Goal: Task Accomplishment & Management: Use online tool/utility

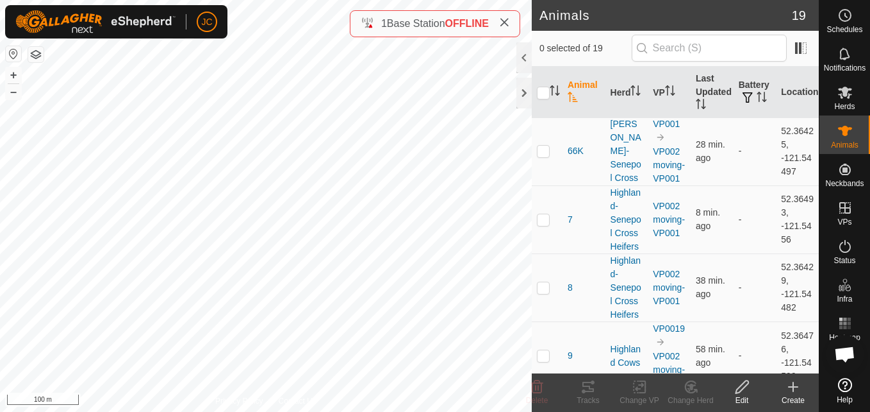
scroll to position [934, 0]
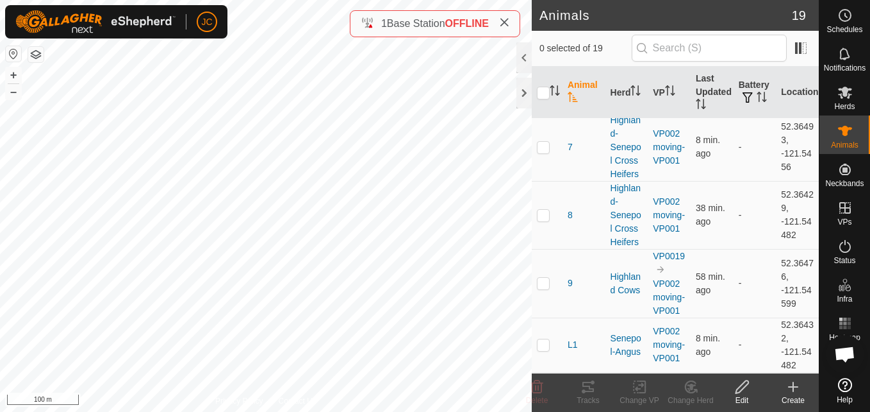
click at [541, 394] on p-checkbox at bounding box center [543, 399] width 13 height 10
checkbox input "true"
click at [776, 372] on td "52.36423, -121.54412" at bounding box center [797, 399] width 43 height 54
copy td "52.36423"
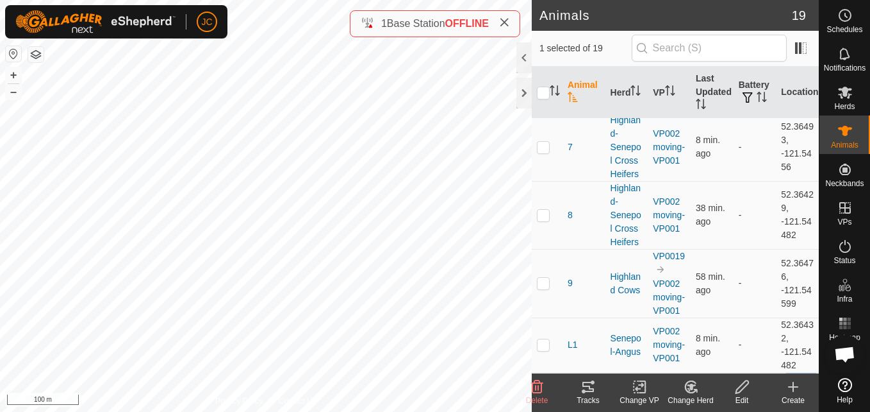
drag, startPoint x: 773, startPoint y: 351, endPoint x: 795, endPoint y: 365, distance: 26.0
click at [795, 372] on td "52.36423, -121.54412" at bounding box center [797, 399] width 43 height 54
copy td "-121.54412"
drag, startPoint x: 771, startPoint y: 325, endPoint x: 805, endPoint y: 375, distance: 60.4
click at [805, 375] on article "Animals 19 1 selected of 19 Animal Herd VP Last Updated Battery Location 1 High…" at bounding box center [675, 206] width 287 height 412
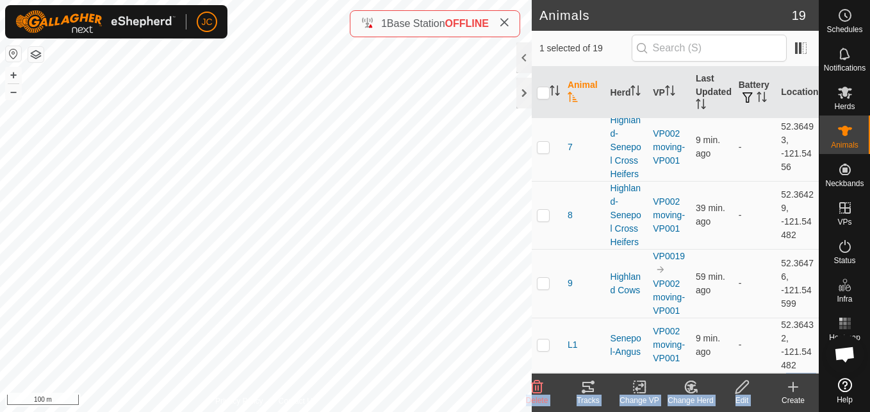
drag, startPoint x: 805, startPoint y: 375, endPoint x: 792, endPoint y: 363, distance: 17.2
click at [792, 372] on td "52.36423, -121.54412" at bounding box center [797, 399] width 43 height 54
drag, startPoint x: 792, startPoint y: 363, endPoint x: 775, endPoint y: 322, distance: 45.1
click at [776, 372] on td "52.36423, -121.54412" at bounding box center [797, 399] width 43 height 54
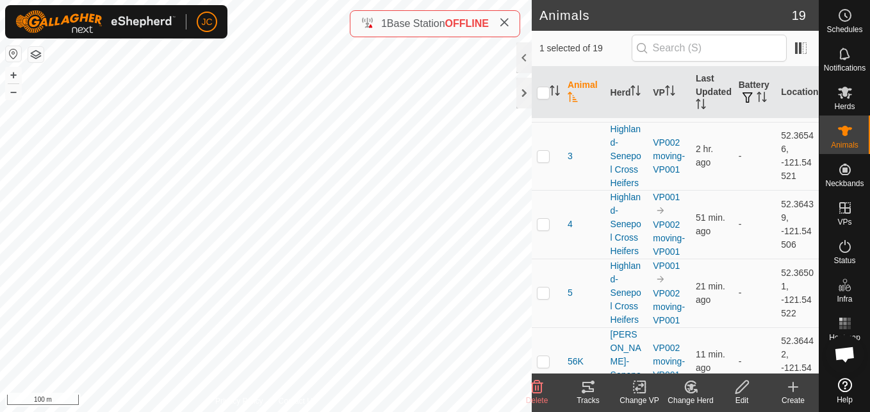
scroll to position [528, 0]
click at [836, 96] on es-mob-svg-icon at bounding box center [845, 92] width 23 height 21
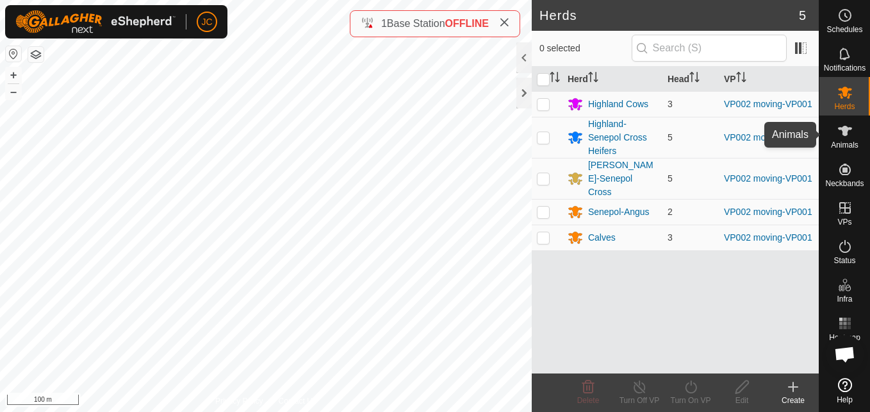
click at [847, 142] on span "Animals" at bounding box center [845, 145] width 28 height 8
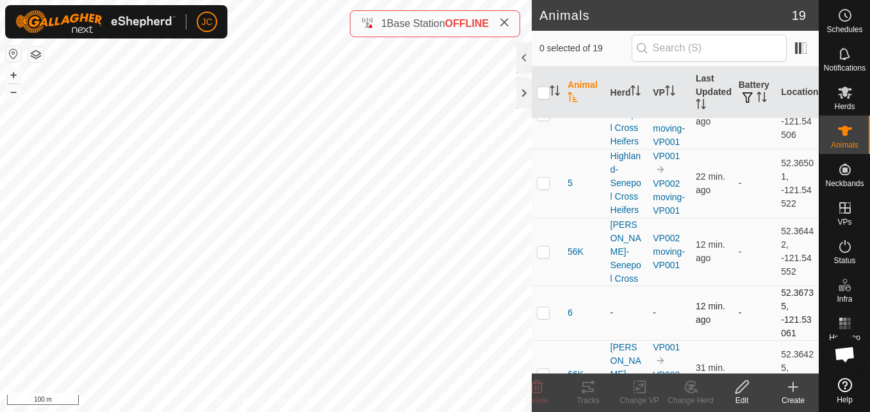
scroll to position [639, 0]
click at [776, 285] on td "52.36735, -121.53061" at bounding box center [797, 312] width 43 height 54
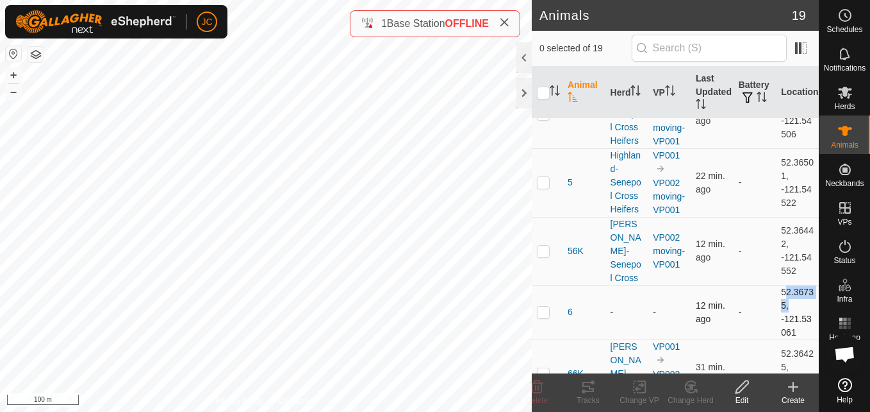
click at [776, 285] on td "52.36735, -121.53061" at bounding box center [797, 312] width 43 height 54
drag, startPoint x: 763, startPoint y: 266, endPoint x: 791, endPoint y: 275, distance: 29.6
click at [791, 285] on tr "6 - - 12 min. ago - 52.36735, -121.53061" at bounding box center [675, 312] width 287 height 54
click at [794, 285] on td "52.36735, -121.53061" at bounding box center [797, 312] width 43 height 54
drag, startPoint x: 794, startPoint y: 281, endPoint x: 771, endPoint y: 263, distance: 28.3
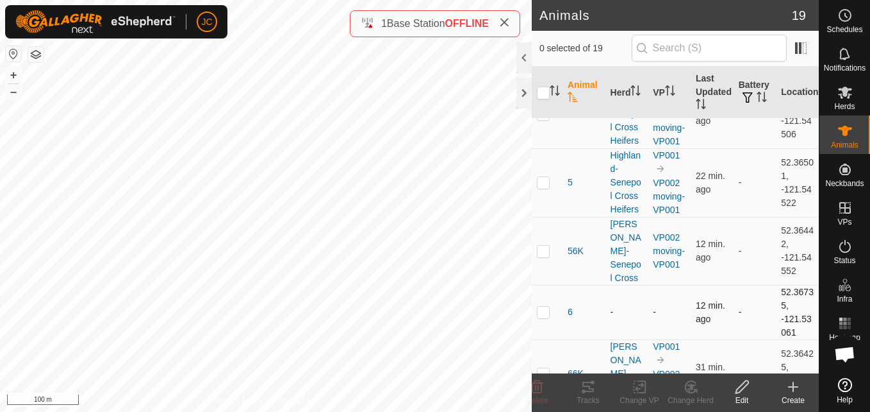
click at [776, 285] on td "52.36735, -121.53061" at bounding box center [797, 312] width 43 height 54
copy td "-121.53061"
drag, startPoint x: 772, startPoint y: 240, endPoint x: 790, endPoint y: 276, distance: 39.3
click at [790, 285] on td "52.36735, -121.53061" at bounding box center [797, 312] width 43 height 54
copy td "52.36735, -121.53061"
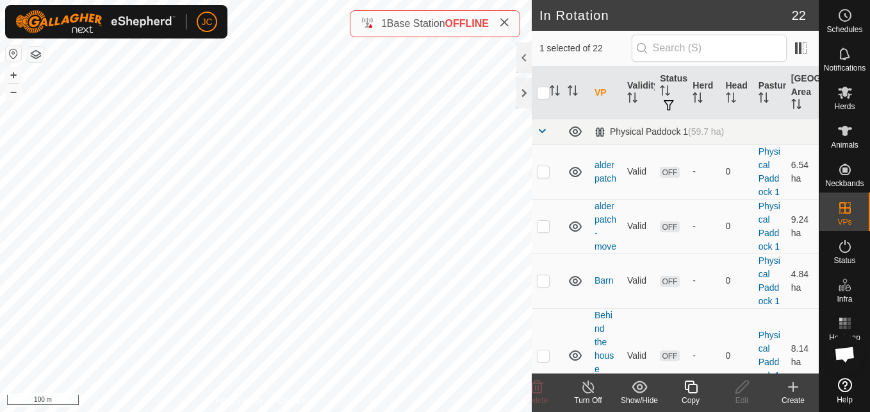
checkbox input "true"
checkbox input "false"
click at [693, 389] on icon at bounding box center [691, 386] width 16 height 15
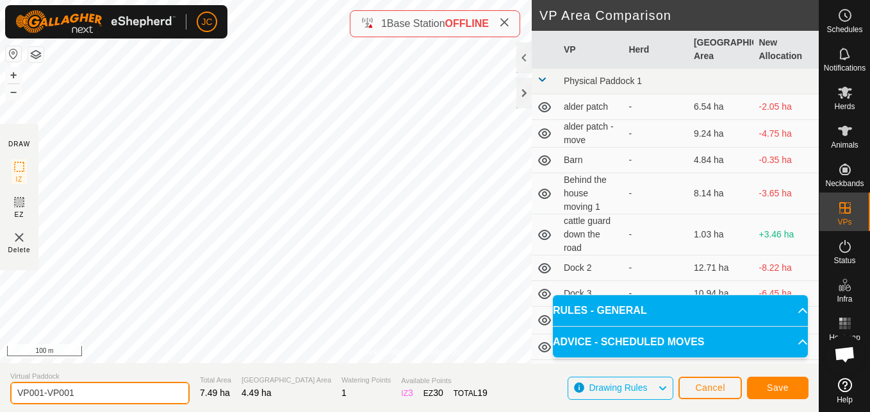
click at [97, 391] on input "VP001-VP001" at bounding box center [99, 392] width 179 height 22
type input "m"
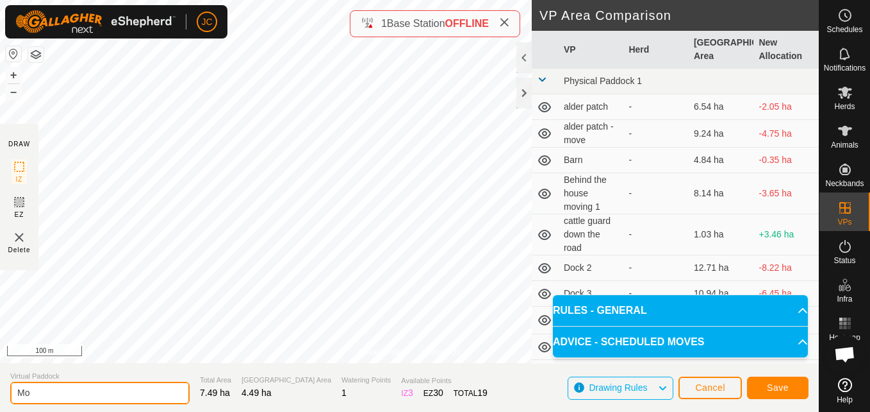
type input "M"
type input "Moving cows"
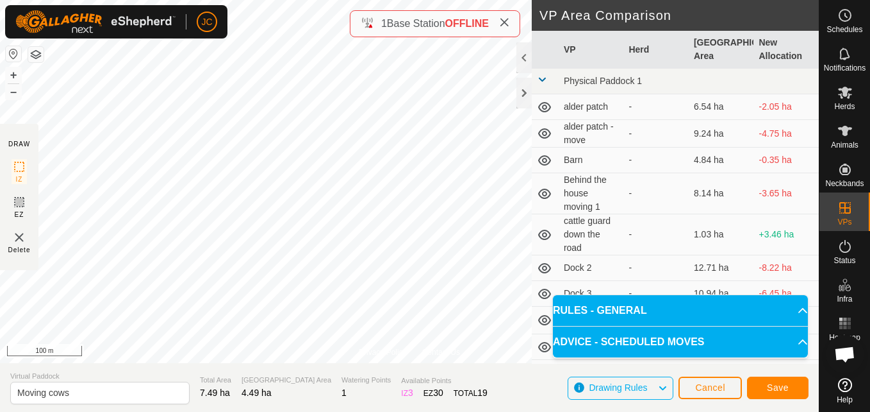
click at [785, 401] on div "Save" at bounding box center [778, 387] width 62 height 31
click at [786, 395] on button "Save" at bounding box center [778, 387] width 62 height 22
